Goal: Information Seeking & Learning: Learn about a topic

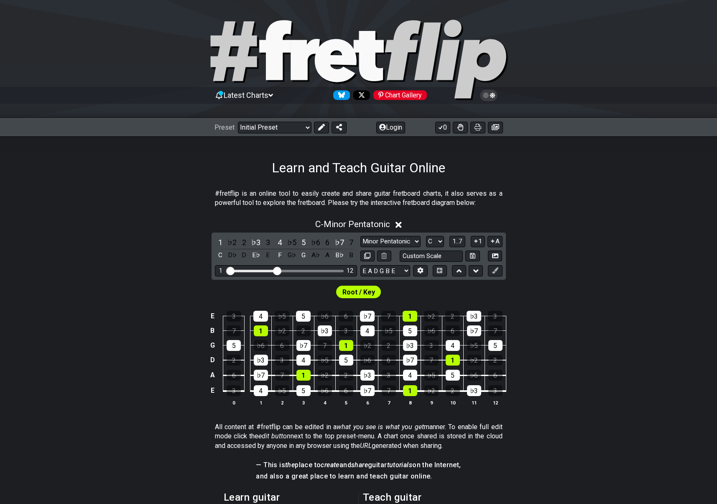
scroll to position [92, 0]
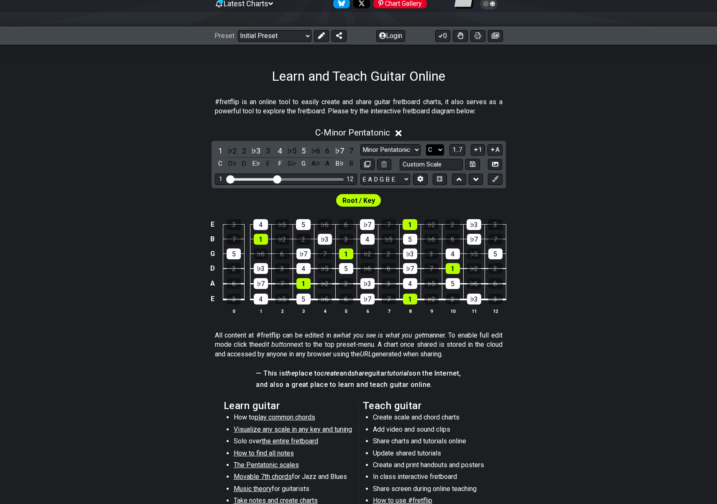
click at [439, 149] on select "A♭ A A♯ B♭ B C C♯ D♭ D D♯ E♭ E F F♯ G♭ G G♯" at bounding box center [435, 149] width 18 height 11
select select "C#"
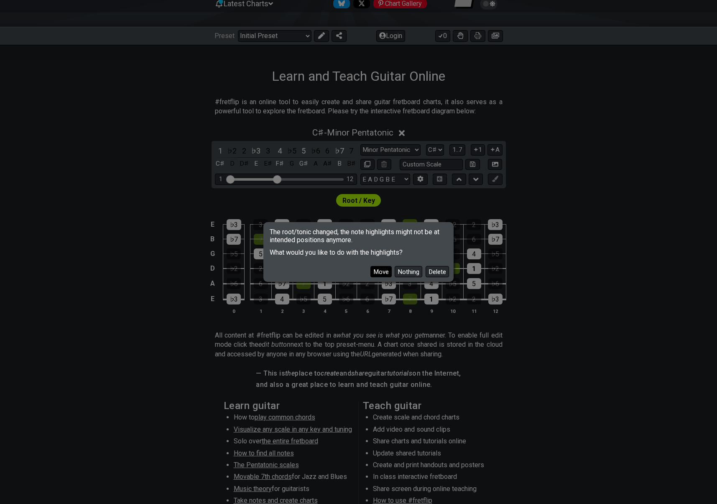
click at [376, 271] on button "Move" at bounding box center [380, 271] width 21 height 11
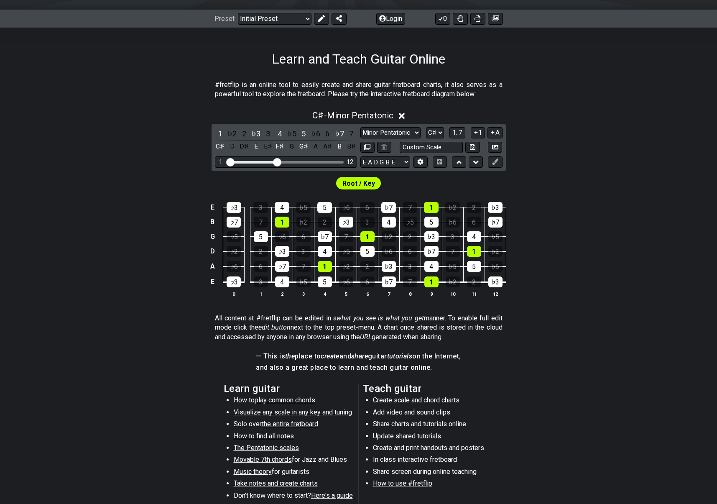
scroll to position [0, 0]
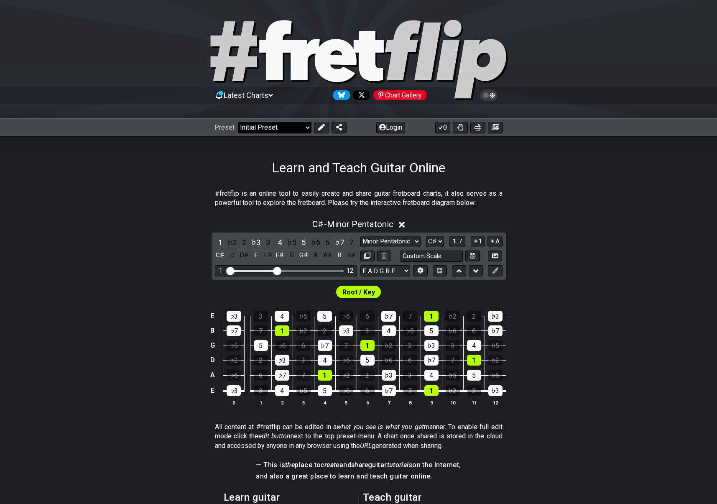
click at [305, 125] on select "Welcome to #fretflip! Initial Preset Custom Preset Minor Pentatonic Major Penta…" at bounding box center [275, 128] width 74 height 12
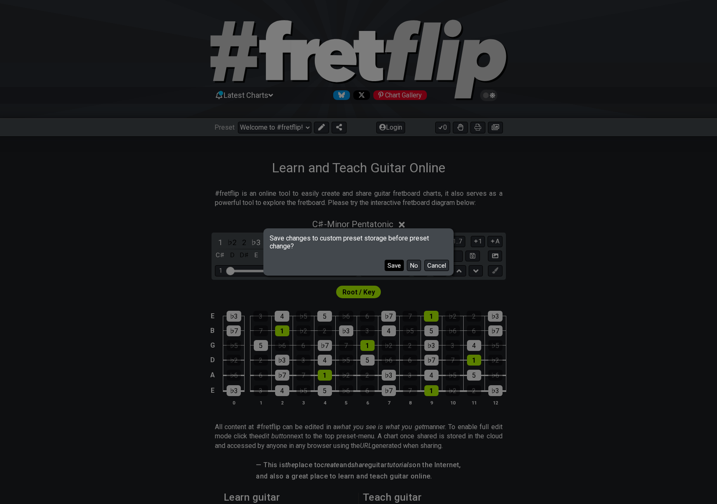
click at [391, 265] on button "Save" at bounding box center [394, 265] width 19 height 11
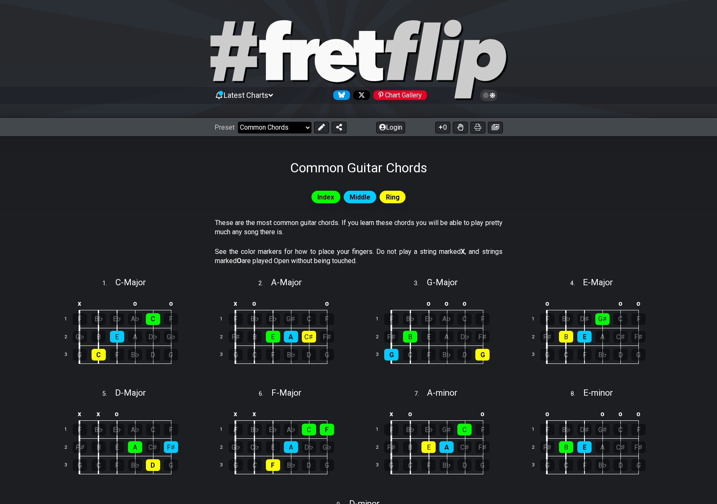
click at [303, 128] on select "Welcome to #fretflip! Initial Preset Learn and Teach Guitar Online Minor Pentat…" at bounding box center [275, 128] width 74 height 12
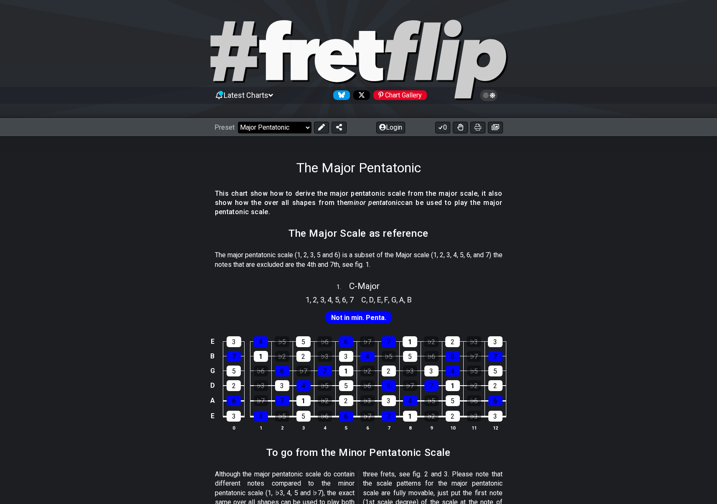
click at [306, 130] on select "Welcome to #fretflip! Initial Preset Learn and Teach Guitar Online Minor Pentat…" at bounding box center [275, 128] width 74 height 12
select select "/minor-pentatonic"
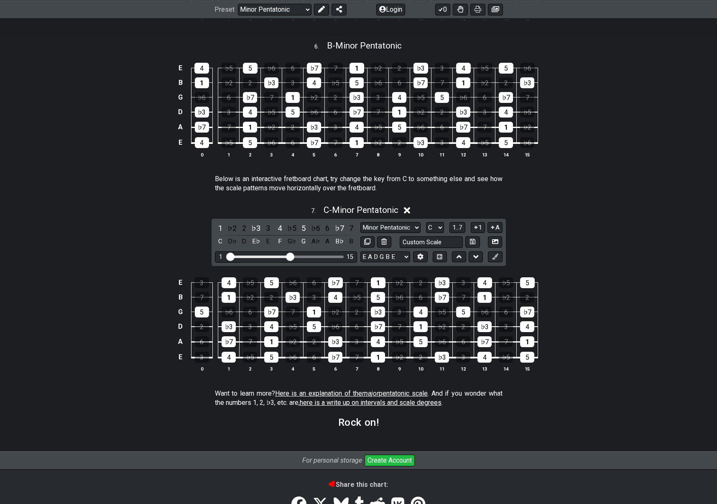
scroll to position [998, 0]
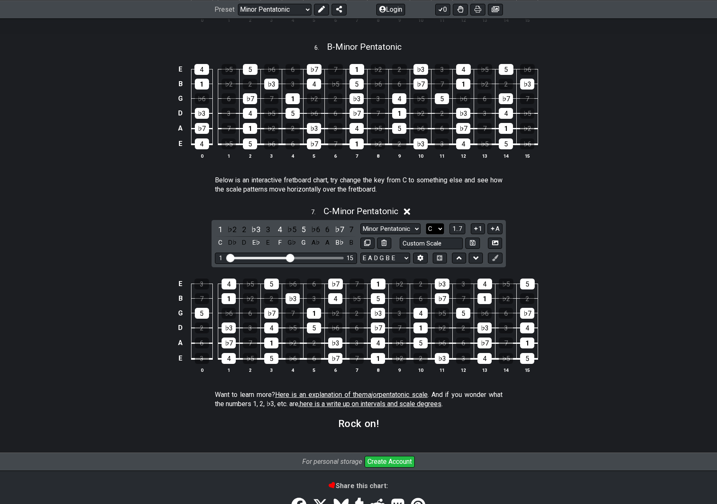
click at [440, 225] on select "A♭ A A♯ B♭ B C C♯ D♭ D D♯ E♭ E F F♯ G♭ G G♯" at bounding box center [435, 228] width 18 height 11
select select "C#"
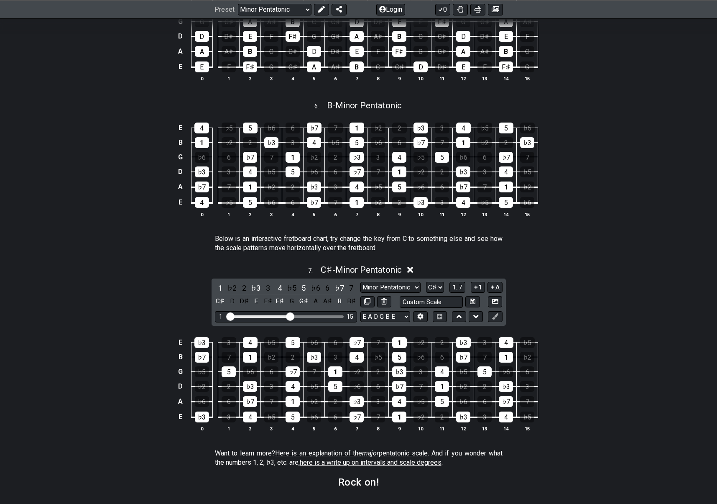
scroll to position [1027, 0]
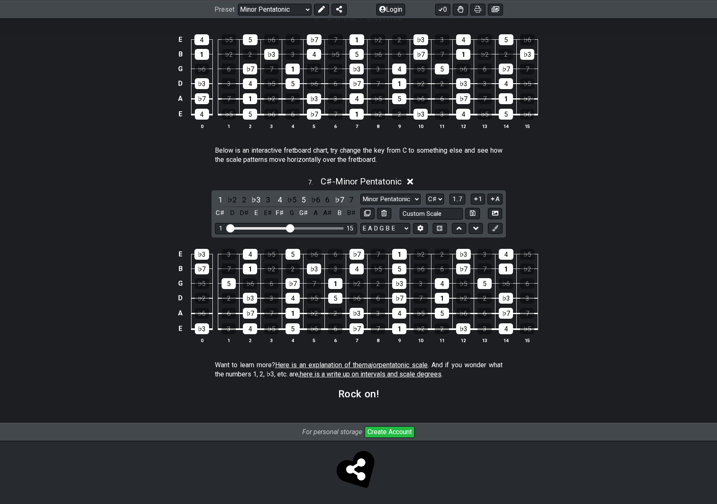
click at [96, 243] on div "E ♭3 3 4 ♭5 5 ♭6 6 ♭7 7 1 ♭2 2 ♭3 3 4 ♭5 B ♭7 7 1 ♭2 2 ♭3 3 4 ♭5 5 ♭6 6 ♭7 7 1 …" at bounding box center [358, 296] width 717 height 117
